Goal: Navigation & Orientation: Find specific page/section

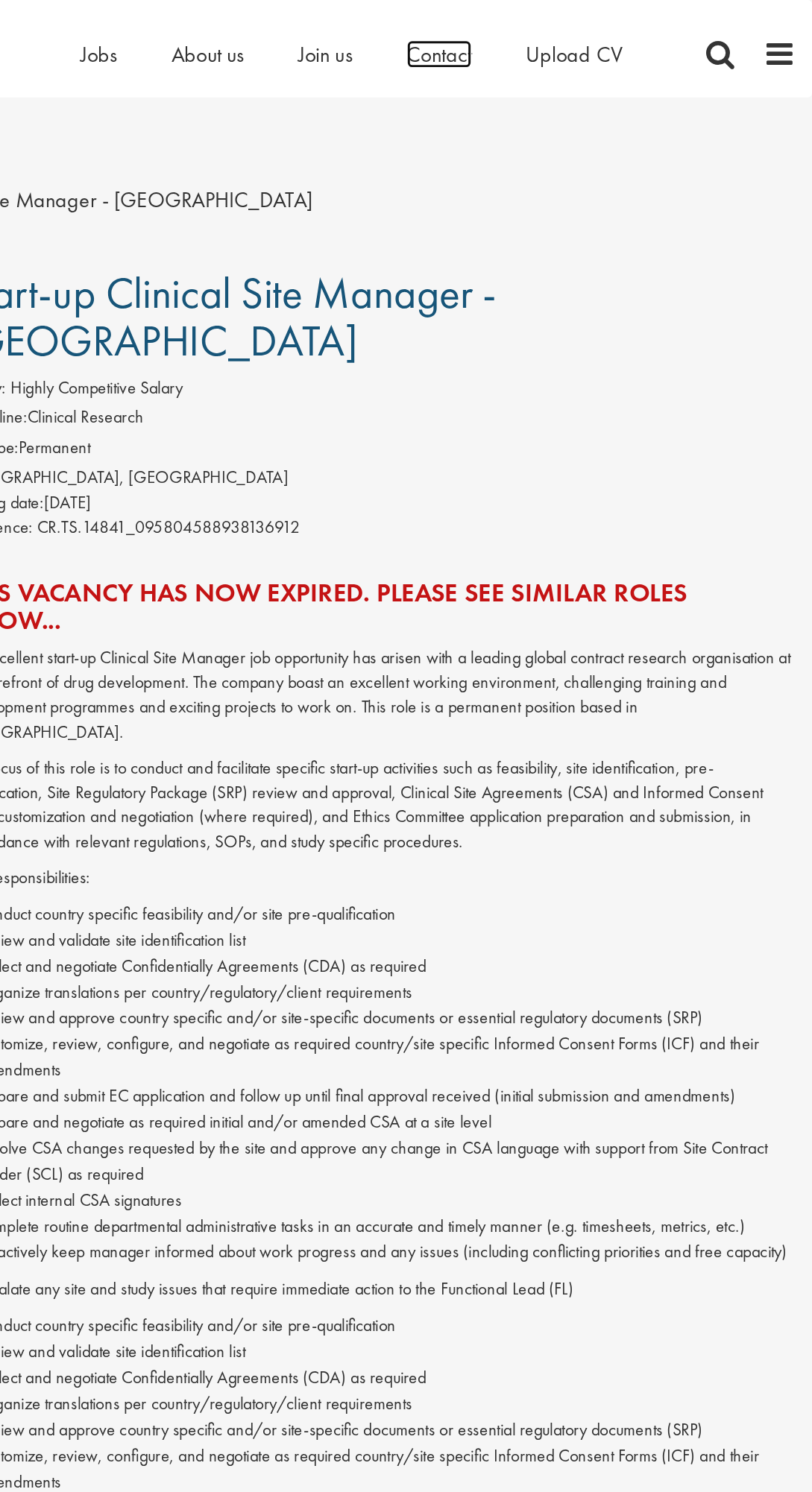
click at [564, 31] on span "Contact" at bounding box center [555, 37] width 45 height 20
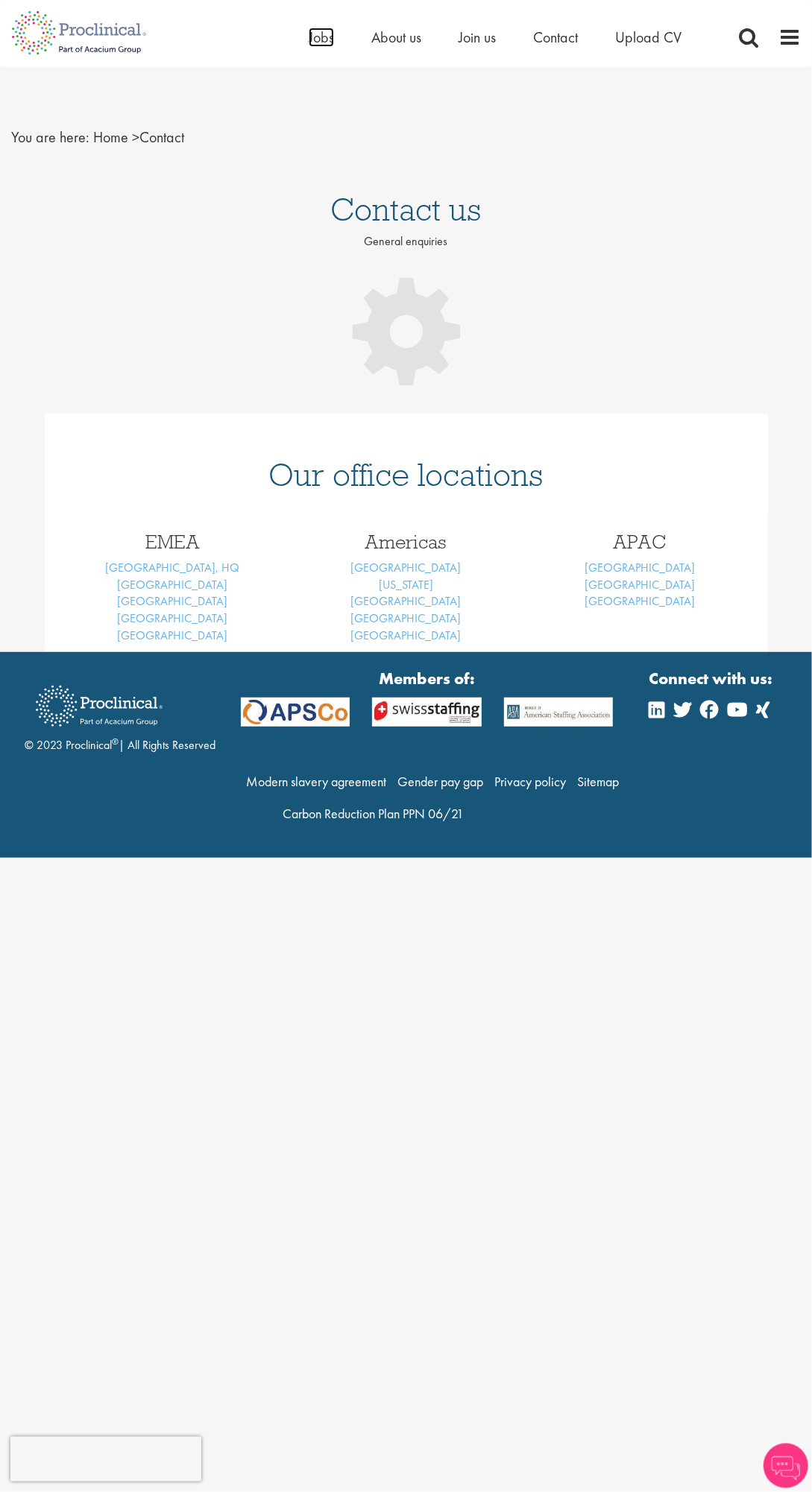
click at [322, 28] on span "Jobs" at bounding box center [321, 37] width 25 height 20
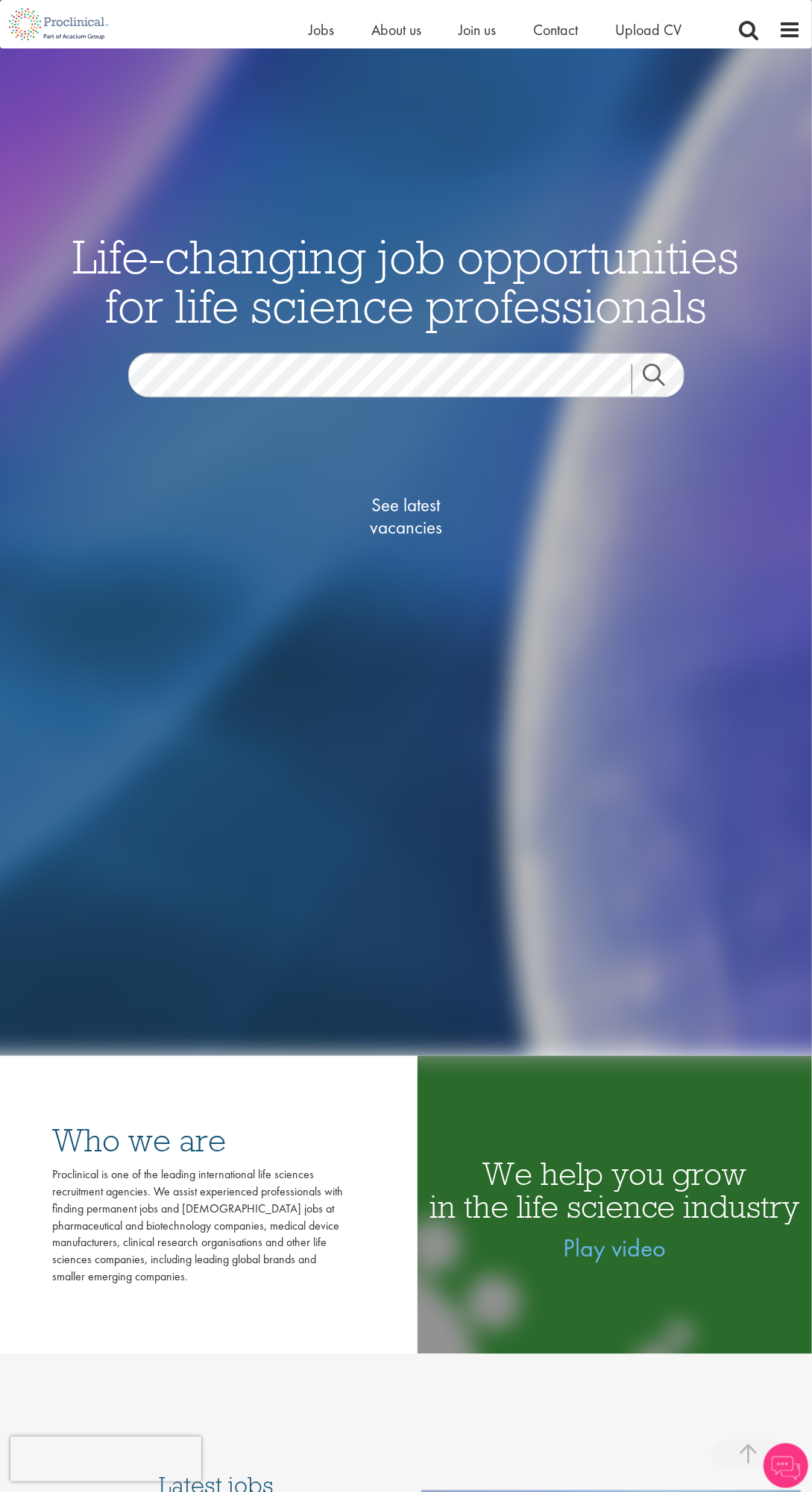
scroll to position [413, 0]
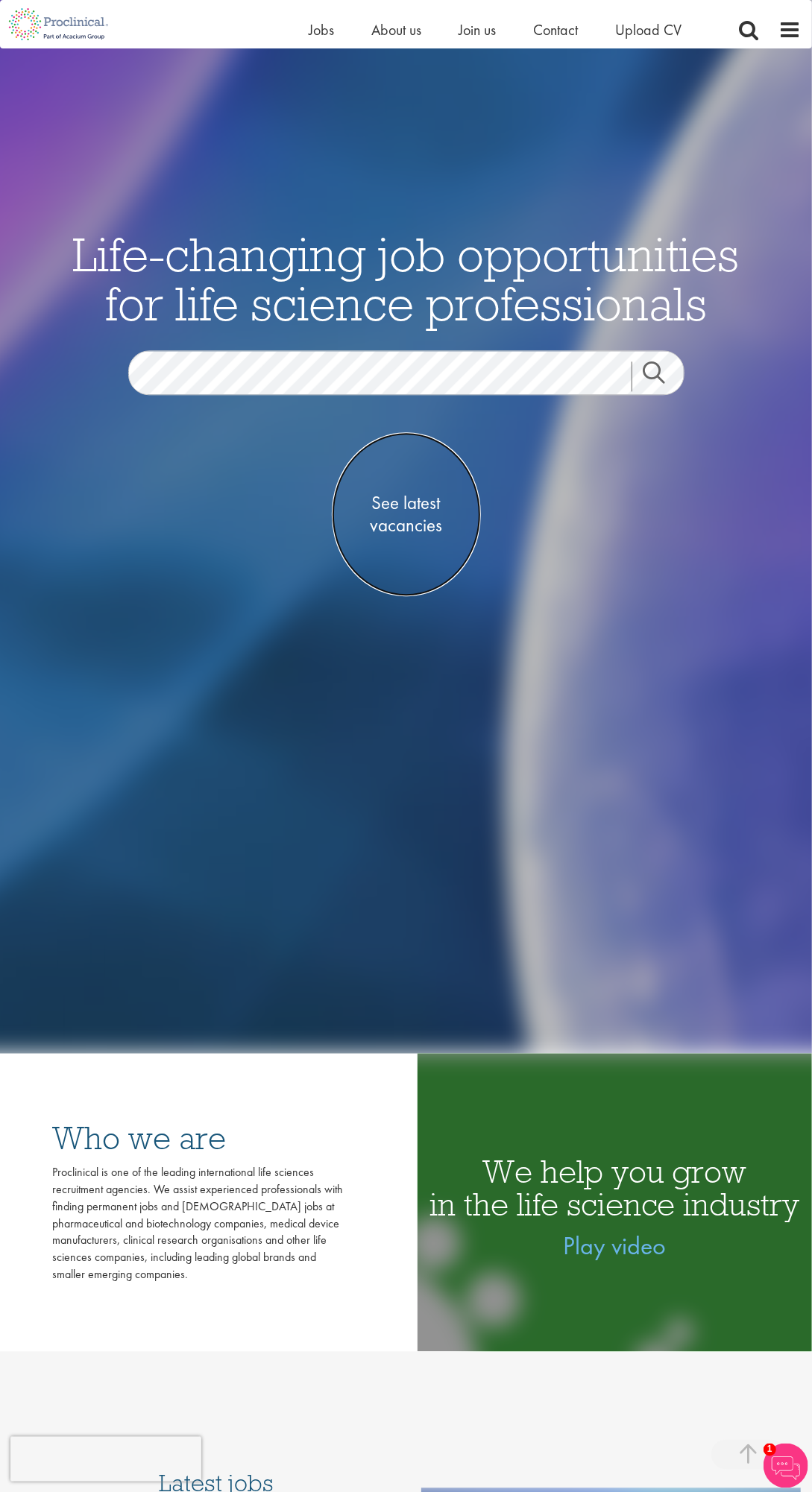
click at [413, 537] on span "See latest vacancies" at bounding box center [406, 515] width 149 height 45
